Goal: Complete application form

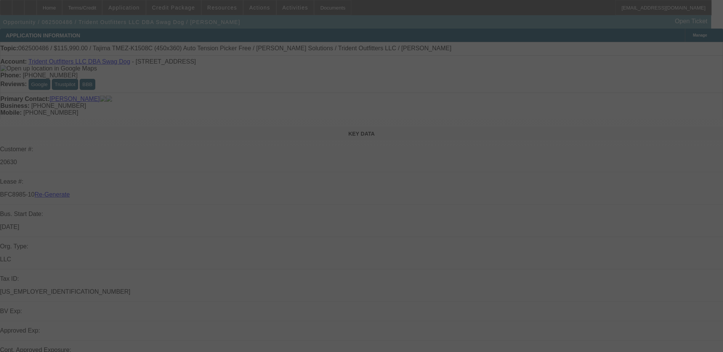
select select "3"
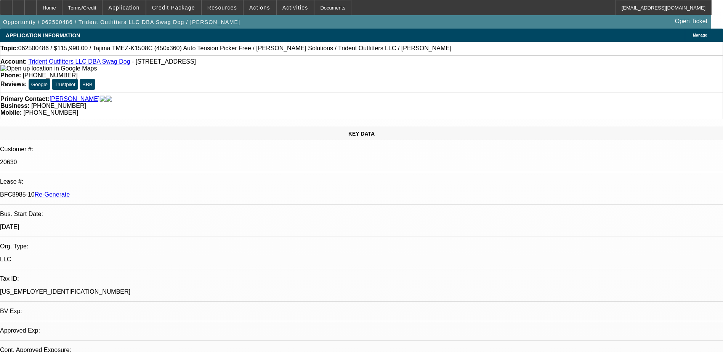
select select "0"
select select "2"
select select "0"
select select "1"
select select "2"
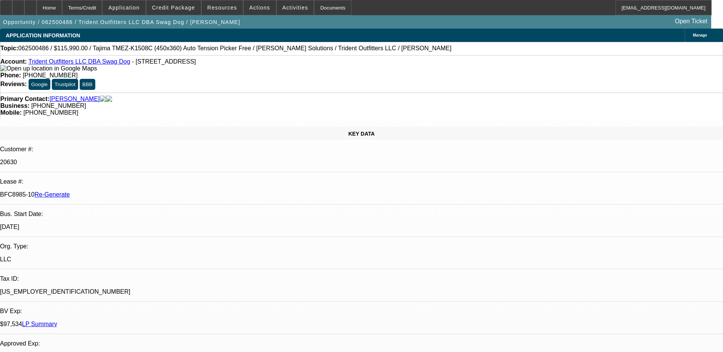
select select "2"
click at [314, 6] on div "Documents" at bounding box center [332, 7] width 37 height 15
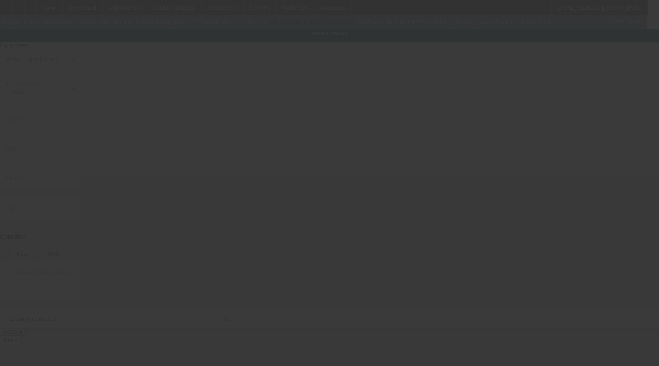
type input "Tajima"
type input "TMEZ-K1508C (450x360) Auto Tension Picker Free"
radio input "true"
type textarea "15 Needle 8 Head Embroidery Machine with Cap Driver with Support Shaft, (16 eac…"
type input "6600 Moravia Park Dr"
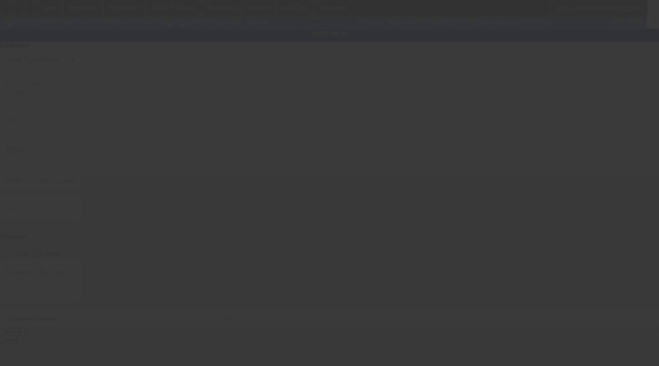
type input "Baltimore"
type input "21237"
type input "Baltimore City"
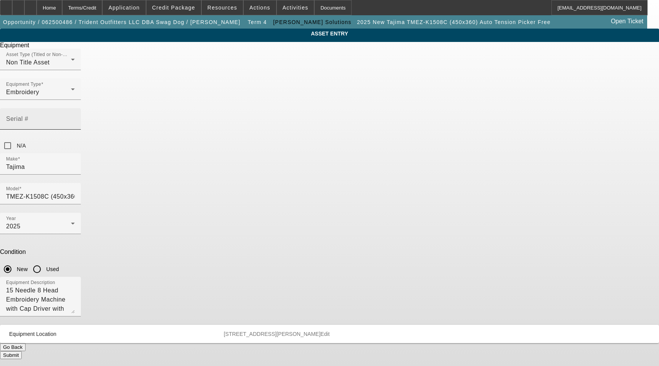
click at [75, 117] on input "Serial #" at bounding box center [40, 121] width 69 height 9
paste input "B2F02387"
type input "B2F02387"
click at [22, 351] on button "Submit" at bounding box center [11, 355] width 22 height 8
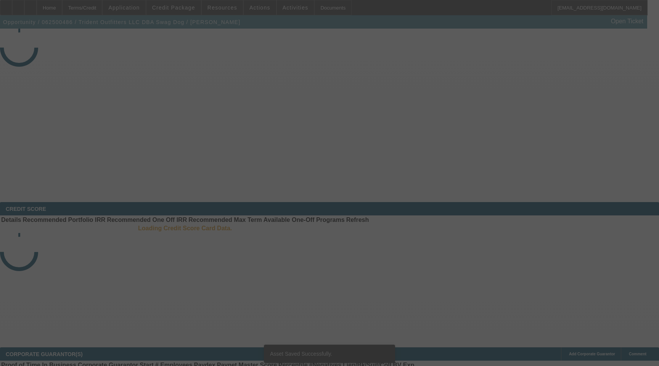
select select "3"
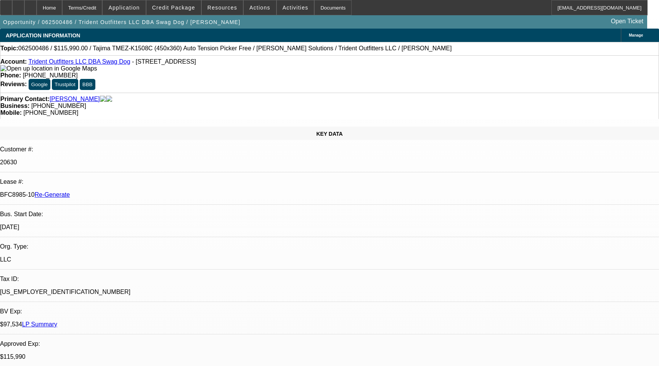
select select "0"
select select "2"
select select "0"
select select "2"
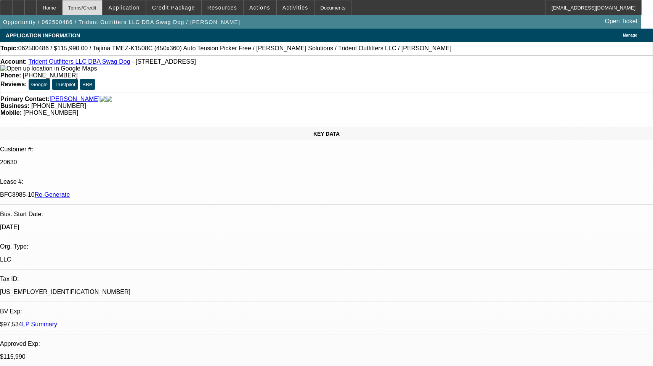
click at [101, 11] on div "Terms/Credit" at bounding box center [82, 7] width 40 height 15
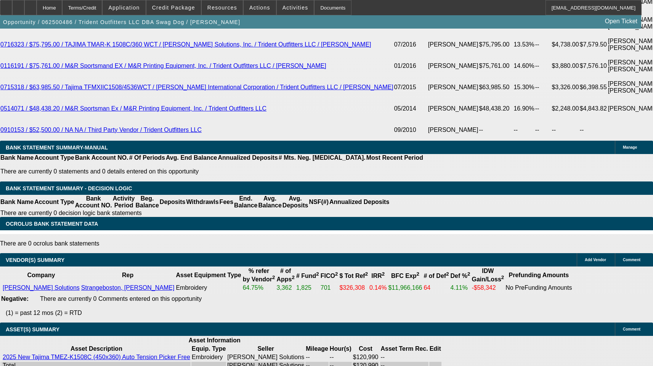
scroll to position [38, 0]
